Goal: Task Accomplishment & Management: Manage account settings

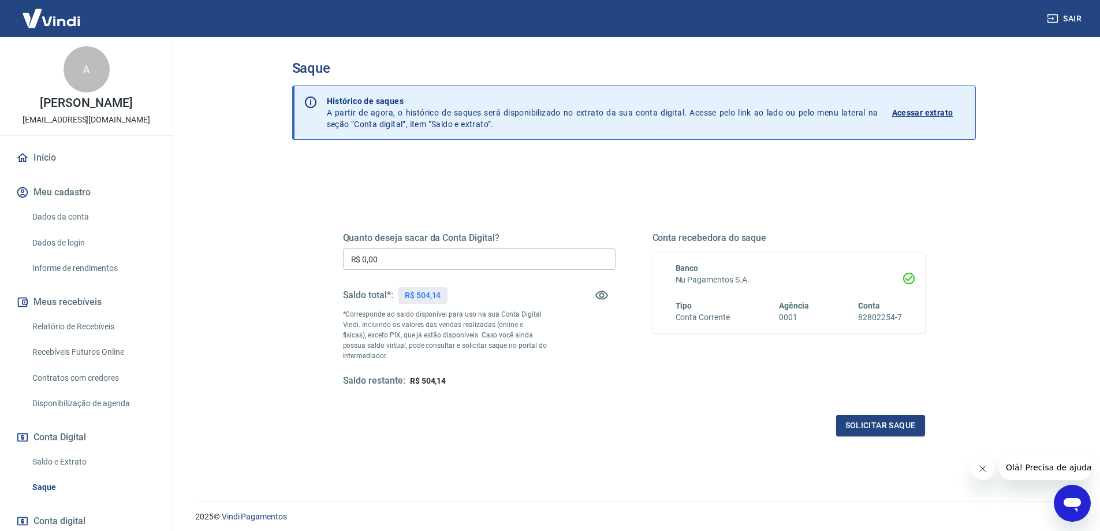
click at [454, 264] on input "R$ 0,00" at bounding box center [479, 258] width 273 height 21
type input "R$ 504,14"
click at [870, 432] on button "Solicitar saque" at bounding box center [880, 425] width 89 height 21
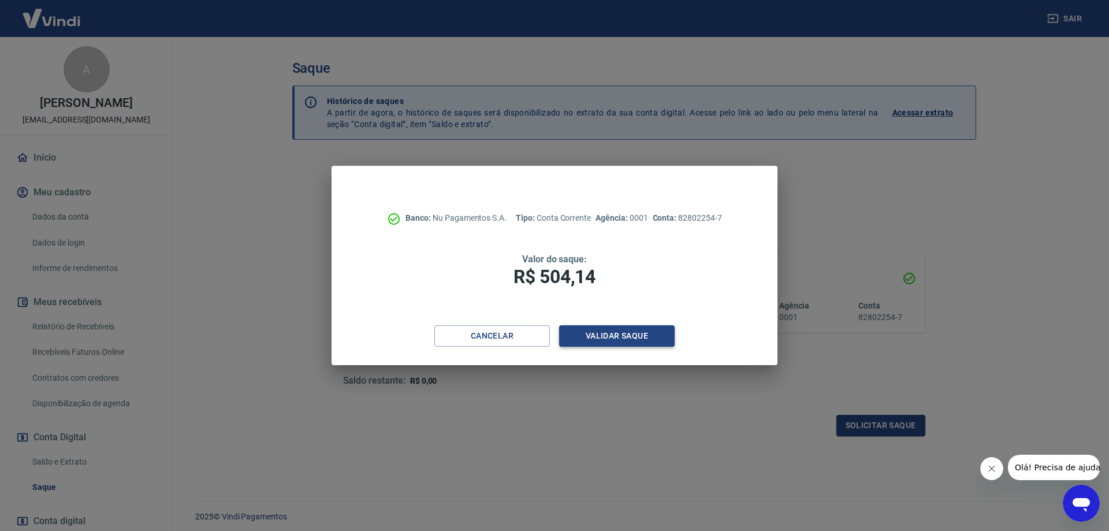
click at [619, 344] on button "Validar saque" at bounding box center [617, 335] width 116 height 21
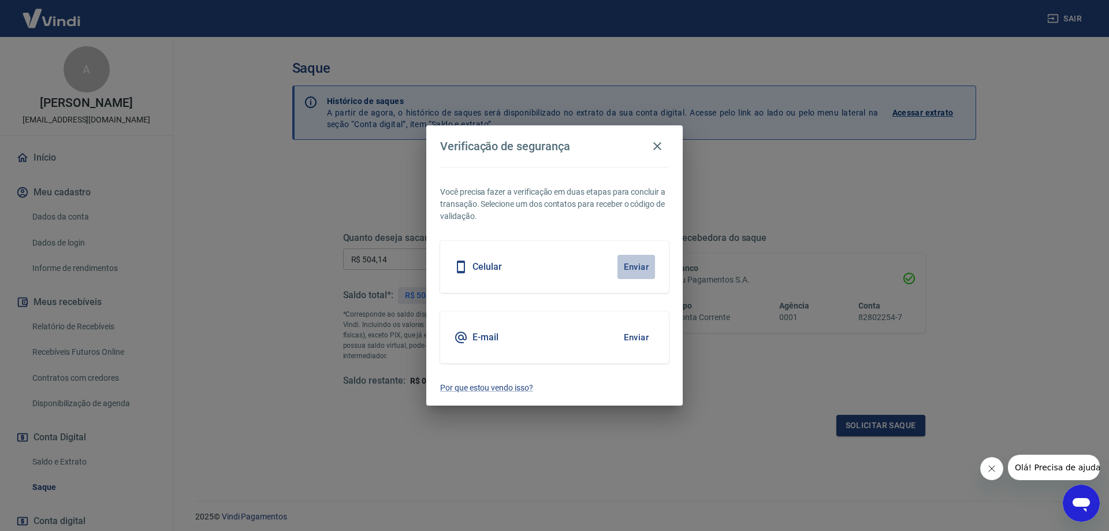
click at [635, 272] on button "Enviar" at bounding box center [636, 267] width 38 height 24
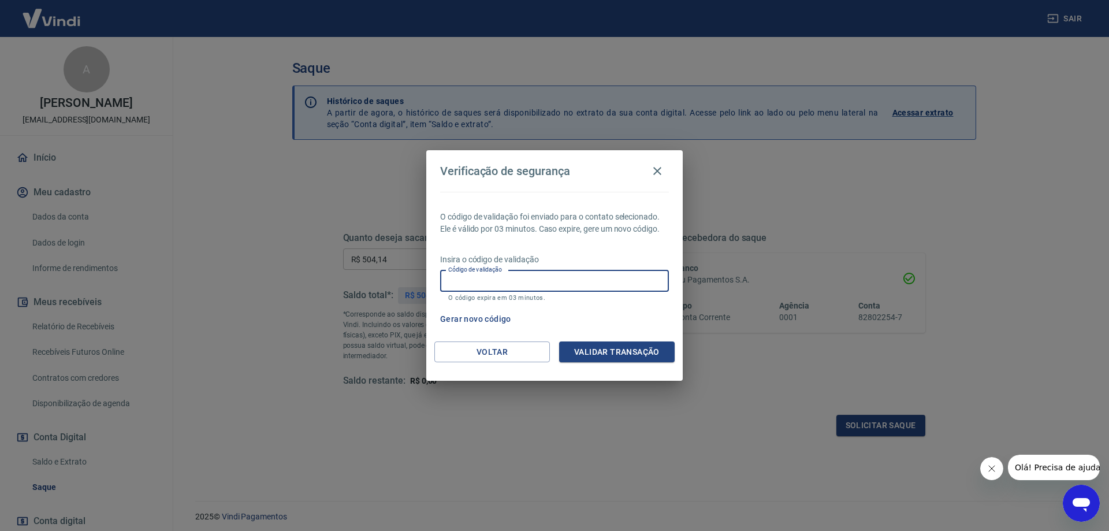
click at [520, 291] on input "Código de validação" at bounding box center [554, 280] width 229 height 21
type input "706892"
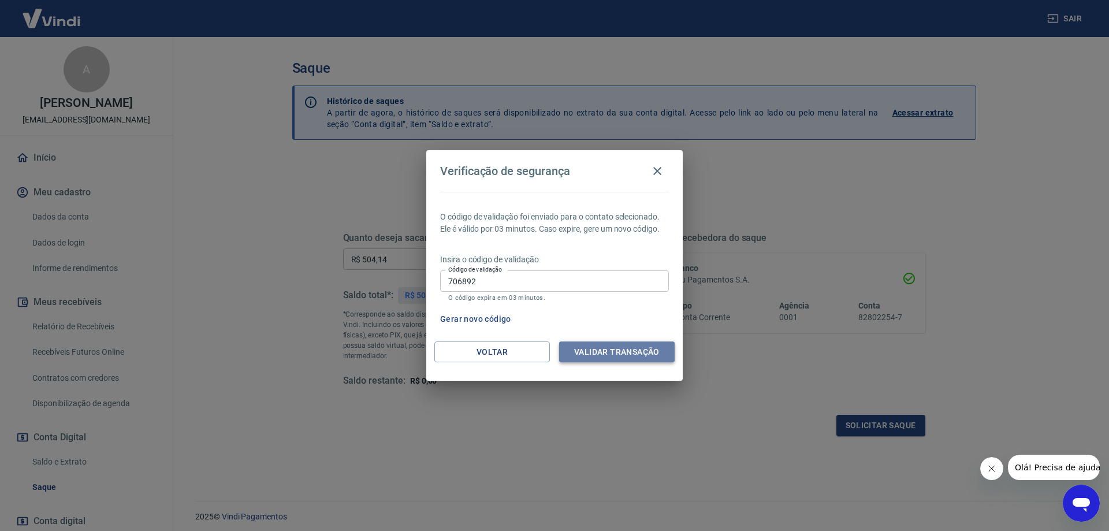
click at [612, 344] on button "Validar transação" at bounding box center [617, 351] width 116 height 21
